Goal: Task Accomplishment & Management: Use online tool/utility

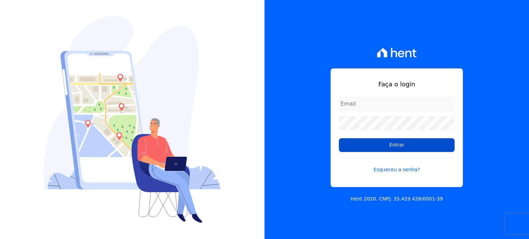
type input "[EMAIL_ADDRESS][DOMAIN_NAME]"
click at [418, 146] on input "Entrar" at bounding box center [397, 145] width 116 height 14
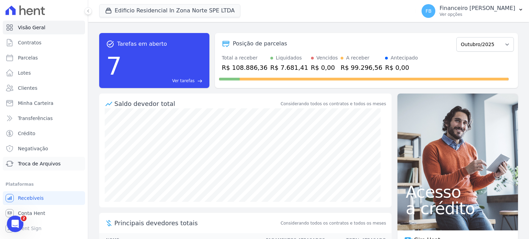
click at [42, 168] on link "Troca de Arquivos" at bounding box center [44, 164] width 82 height 14
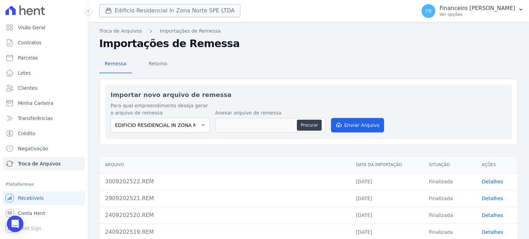
click at [192, 12] on button "Edificio Residencial In Zona Norte SPE LTDA" at bounding box center [169, 10] width 141 height 13
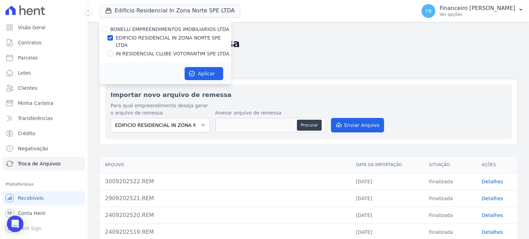
click at [185, 38] on label "EDIFICIO RESIDENCIAL IN ZONA NORTE SPE LTDA" at bounding box center [174, 41] width 116 height 14
click at [113, 38] on input "EDIFICIO RESIDENCIAL IN ZONA NORTE SPE LTDA" at bounding box center [110, 38] width 6 height 6
checkbox input "false"
click at [180, 50] on label "IN RESIDENCIAL CLUBE VOTORANTIM SPE LTDA" at bounding box center [173, 53] width 114 height 7
click at [113, 51] on input "IN RESIDENCIAL CLUBE VOTORANTIM SPE LTDA" at bounding box center [110, 54] width 6 height 6
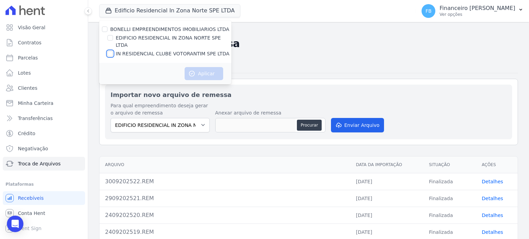
checkbox input "true"
click at [208, 67] on button "Aplicar" at bounding box center [204, 73] width 39 height 13
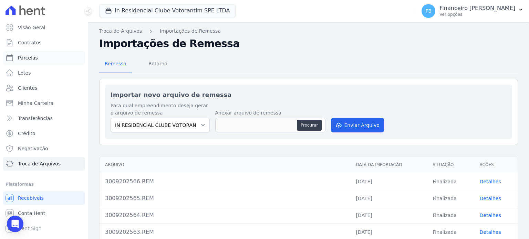
click at [39, 57] on link "Parcelas" at bounding box center [44, 58] width 82 height 14
select select
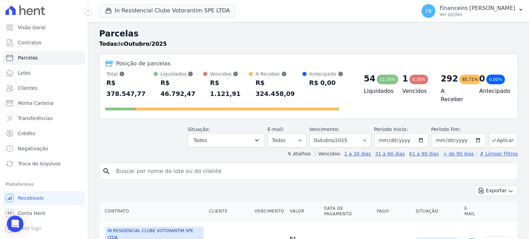
click at [143, 165] on input "search" at bounding box center [313, 172] width 403 height 14
type input "luana"
select select
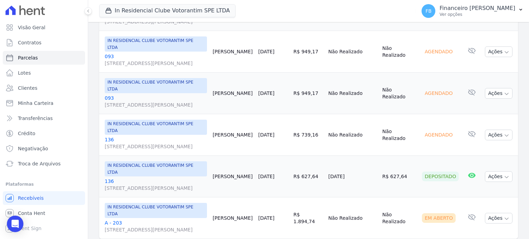
scroll to position [307, 0]
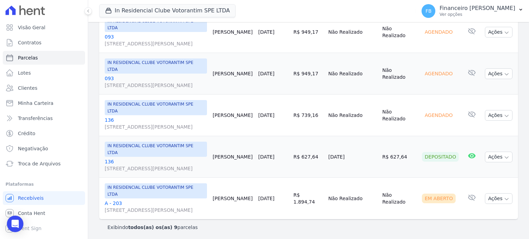
click at [107, 158] on link "136 [STREET_ADDRESS][PERSON_NAME]" at bounding box center [156, 165] width 102 height 14
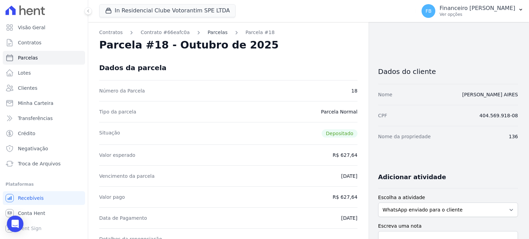
click at [211, 30] on link "Parcelas" at bounding box center [218, 32] width 20 height 7
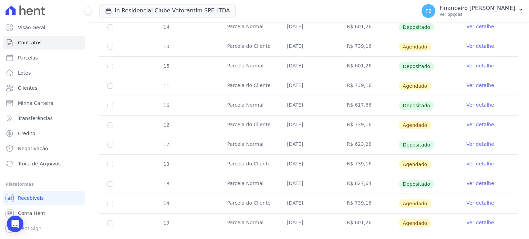
scroll to position [344, 0]
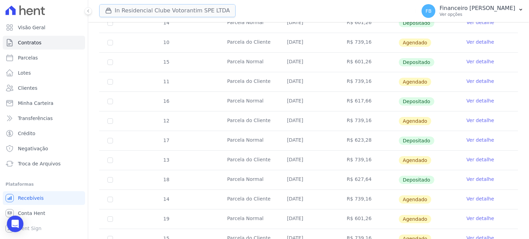
click at [189, 6] on button "In Residencial Clube Votorantim SPE LTDA" at bounding box center [167, 10] width 136 height 13
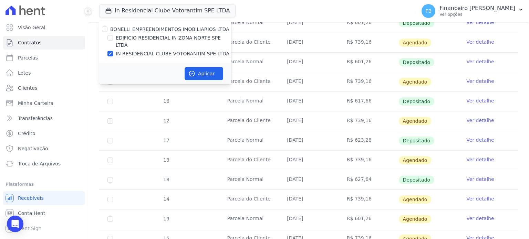
click at [175, 50] on label "IN RESIDENCIAL CLUBE VOTORANTIM SPE LTDA" at bounding box center [173, 53] width 114 height 7
click at [113, 51] on input "IN RESIDENCIAL CLUBE VOTORANTIM SPE LTDA" at bounding box center [110, 54] width 6 height 6
checkbox input "false"
click at [189, 37] on label "EDIFICIO RESIDENCIAL IN ZONA NORTE SPE LTDA" at bounding box center [174, 41] width 116 height 14
click at [113, 37] on input "EDIFICIO RESIDENCIAL IN ZONA NORTE SPE LTDA" at bounding box center [110, 38] width 6 height 6
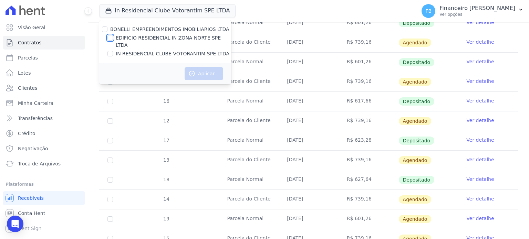
checkbox input "true"
click at [209, 67] on button "Aplicar" at bounding box center [204, 73] width 39 height 13
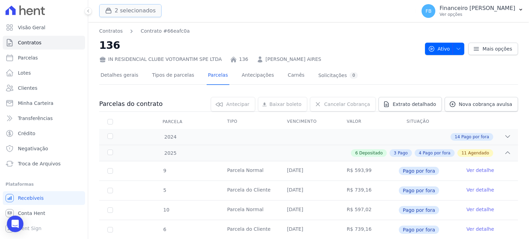
click at [144, 11] on button "2 selecionados" at bounding box center [130, 10] width 62 height 13
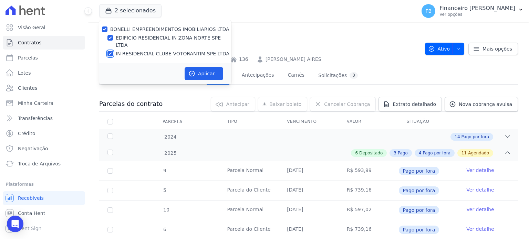
click at [111, 51] on input "IN RESIDENCIAL CLUBE VOTORANTIM SPE LTDA" at bounding box center [110, 54] width 6 height 6
checkbox input "false"
click at [207, 67] on button "Aplicar" at bounding box center [204, 73] width 39 height 13
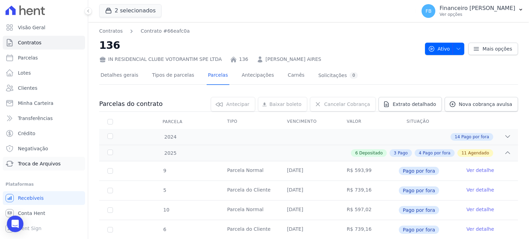
click at [43, 167] on span "Troca de Arquivos" at bounding box center [39, 163] width 43 height 7
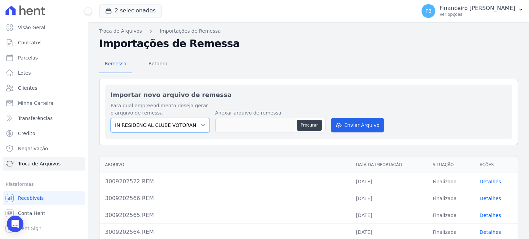
click at [201, 125] on select "IN RESIDENCIAL CLUBE VOTORANTIM SPE LTDA EDIFICIO RESIDENCIAL IN ZONA NORTE SPE…" at bounding box center [160, 125] width 99 height 14
select select "5f148856-c0fc-4917-b6ae-0ee074c1b4cf"
click at [111, 118] on select "IN RESIDENCIAL CLUBE VOTORANTIM SPE LTDA EDIFICIO RESIDENCIAL IN ZONA NORTE SPE…" at bounding box center [160, 125] width 99 height 14
click at [308, 125] on button "Procurar" at bounding box center [309, 125] width 25 height 11
type input "0710202523.REM"
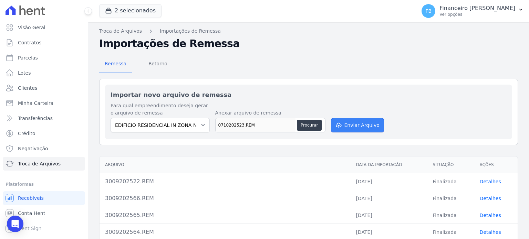
click at [354, 122] on button "Enviar Arquivo" at bounding box center [357, 125] width 53 height 14
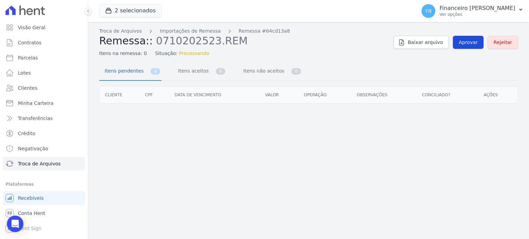
click at [470, 44] on span "Aprovar" at bounding box center [468, 42] width 19 height 7
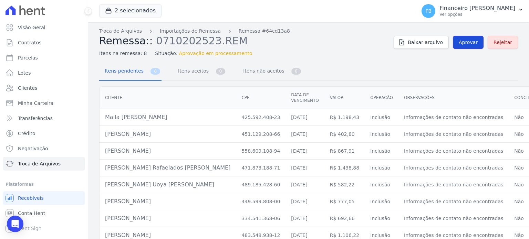
click at [471, 42] on span "Aprovar" at bounding box center [468, 42] width 19 height 7
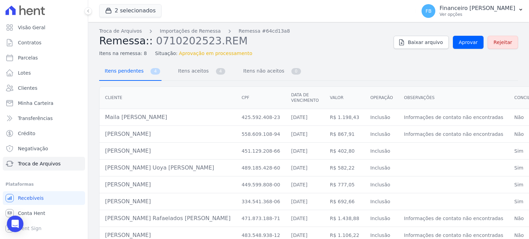
click at [125, 71] on span "Itens pendentes" at bounding box center [123, 71] width 44 height 14
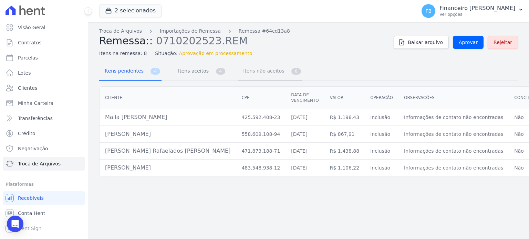
click at [245, 72] on span "Itens não aceitos" at bounding box center [262, 71] width 46 height 14
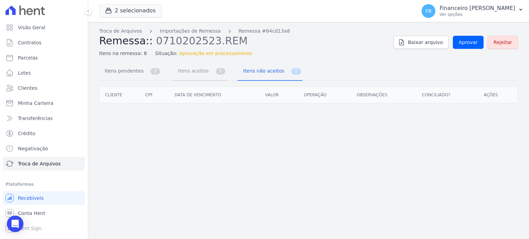
click at [193, 72] on span "Itens aceitos" at bounding box center [192, 71] width 36 height 14
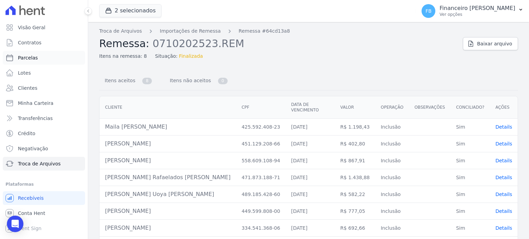
click at [42, 60] on link "Parcelas" at bounding box center [44, 58] width 82 height 14
select select
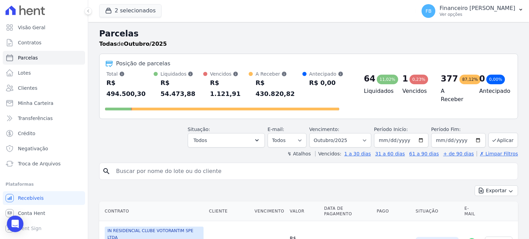
click at [162, 165] on input "search" at bounding box center [313, 172] width 403 height 14
type input "[PERSON_NAME]"
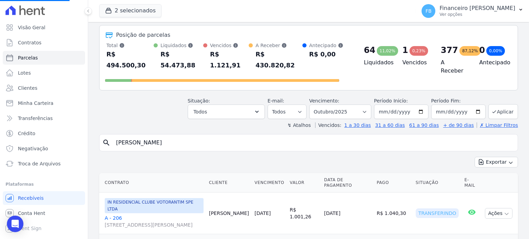
scroll to position [69, 0]
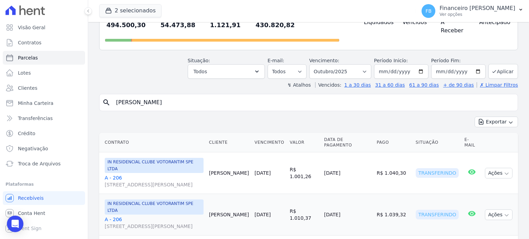
select select
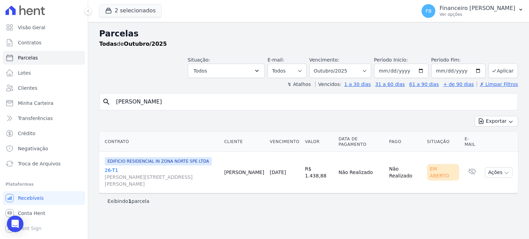
click at [113, 167] on link "26-T1 [PERSON_NAME][STREET_ADDRESS][PERSON_NAME]" at bounding box center [162, 177] width 114 height 21
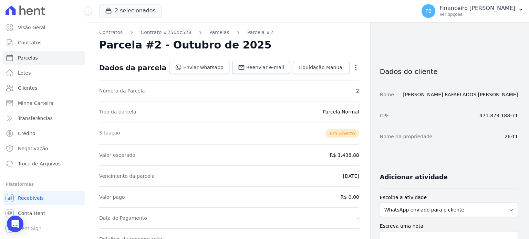
click at [263, 67] on span "Reenviar e-mail" at bounding box center [265, 67] width 38 height 7
